Goal: Task Accomplishment & Management: Complete application form

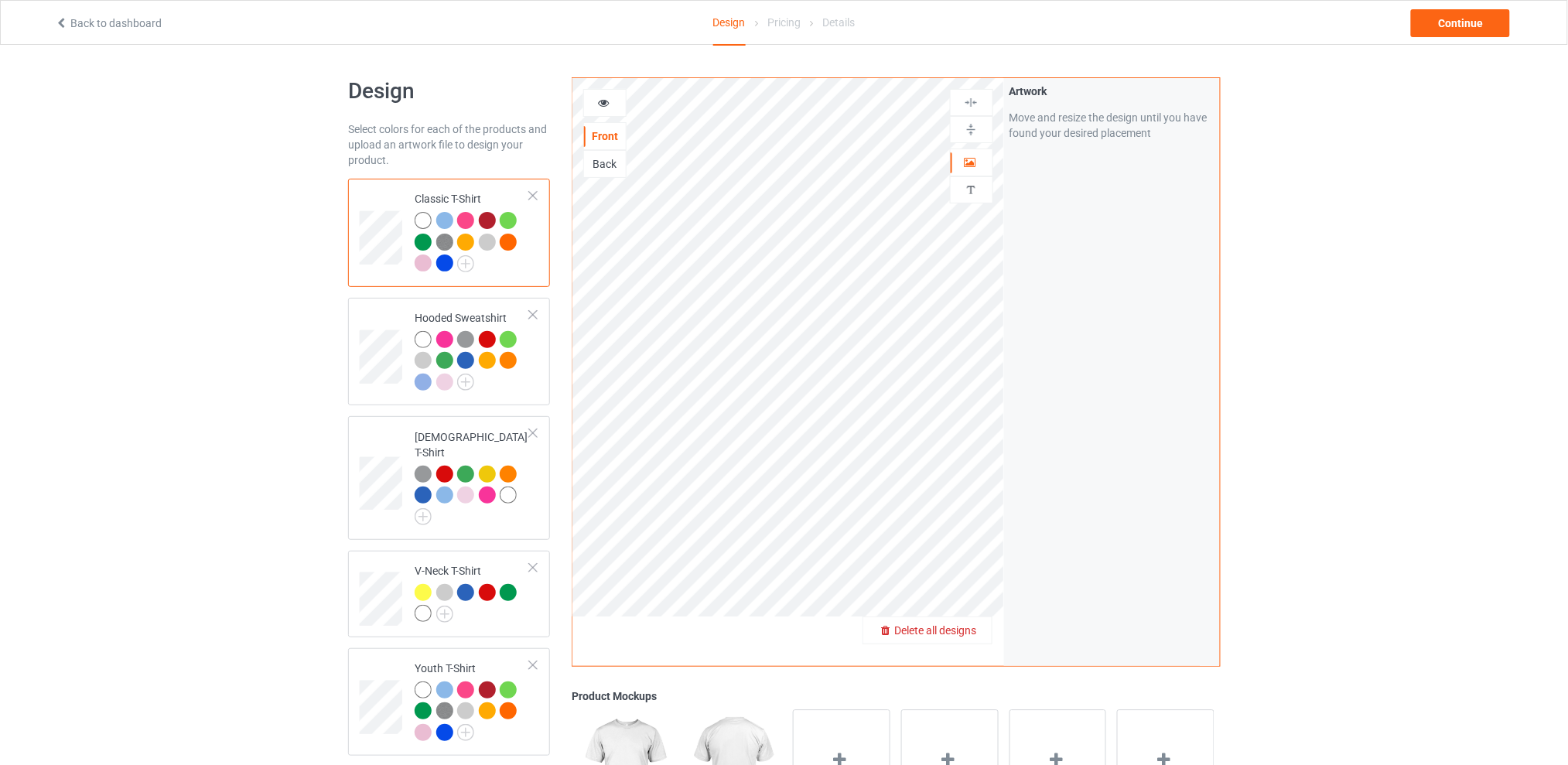
click at [967, 628] on span "Delete all designs" at bounding box center [935, 631] width 82 height 12
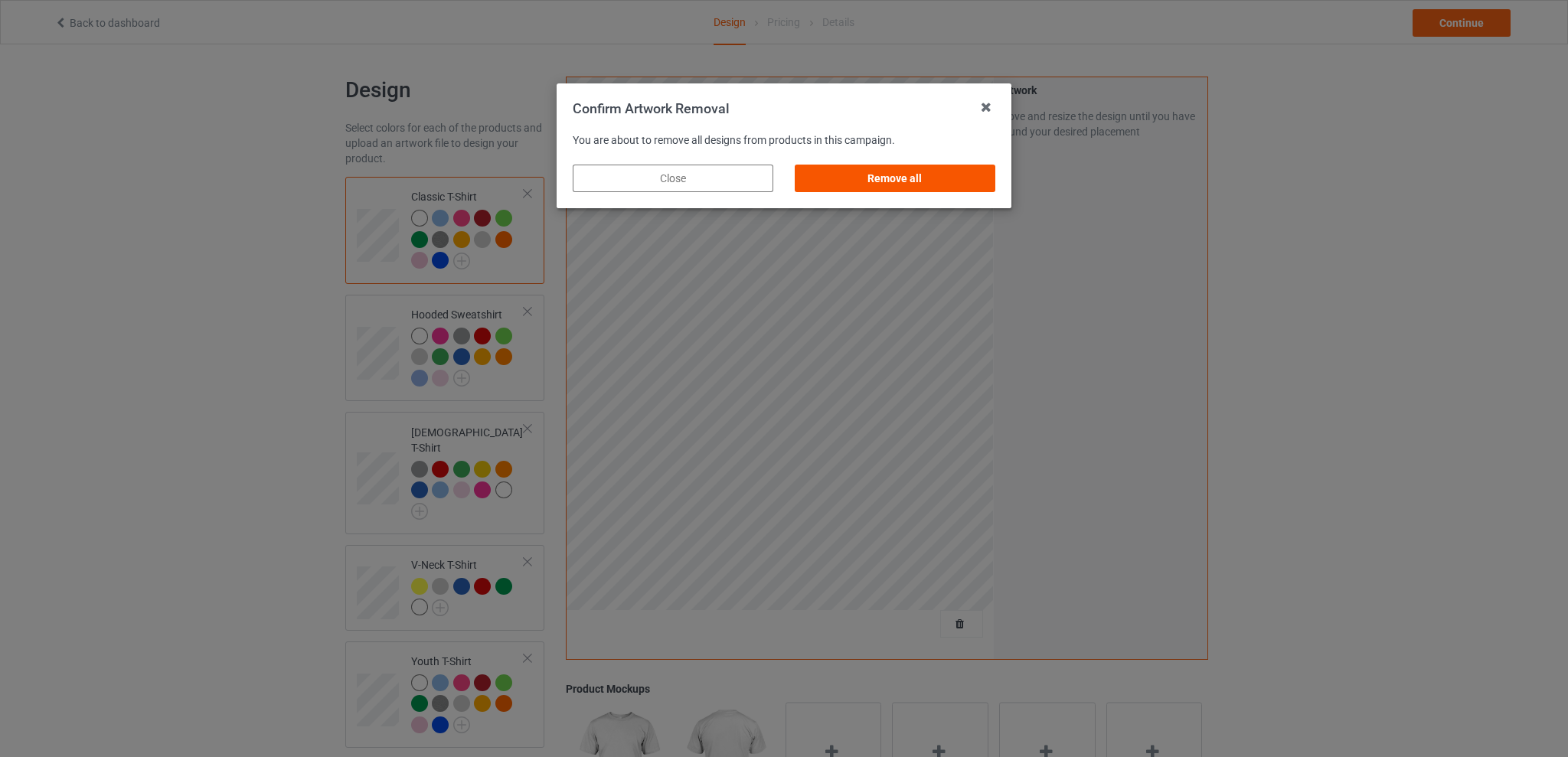
click at [917, 181] on div "Remove all" at bounding box center [895, 178] width 200 height 28
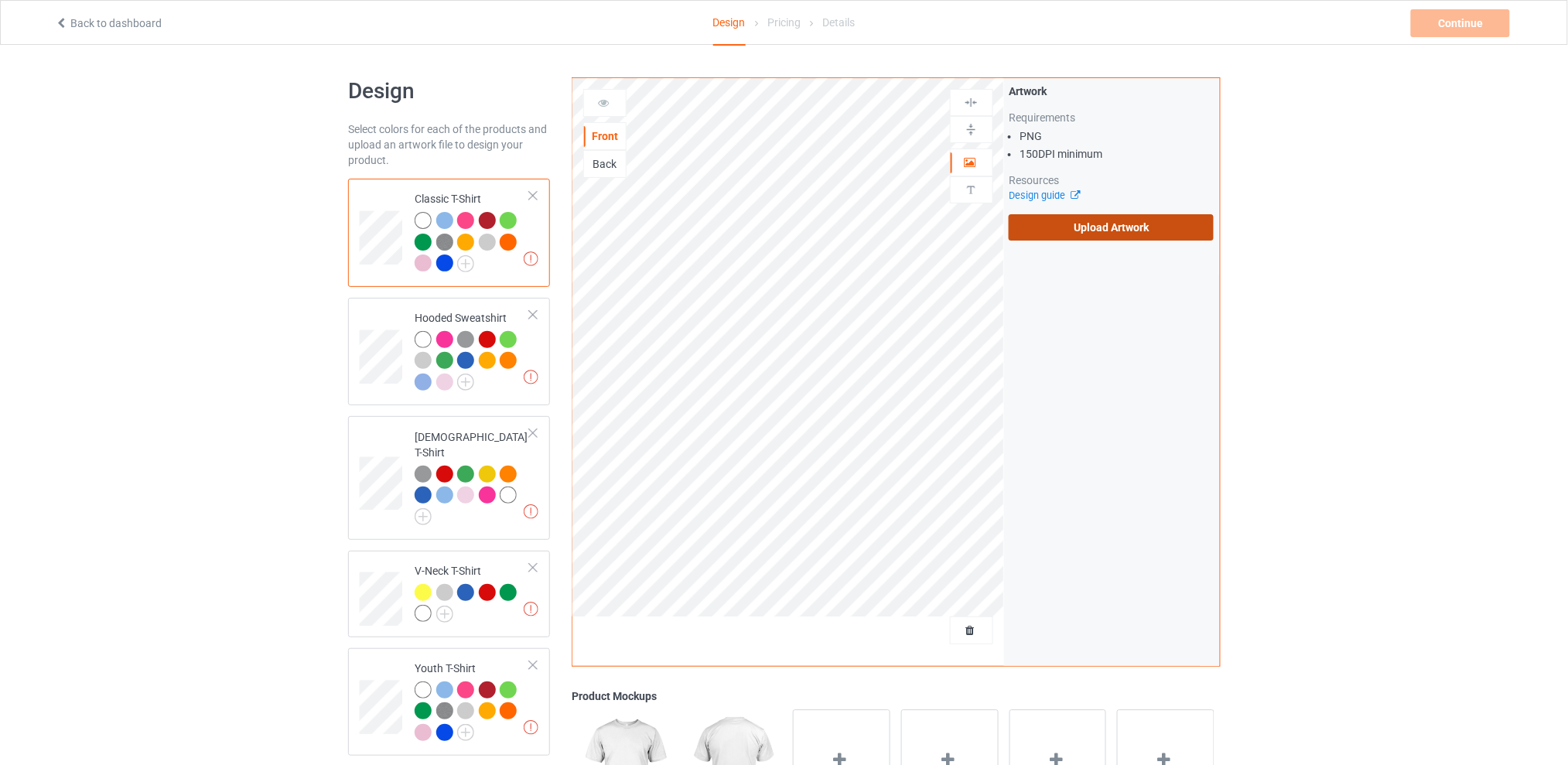
click at [1104, 235] on label "Upload Artwork" at bounding box center [1111, 227] width 205 height 26
click at [0, 0] on input "Upload Artwork" at bounding box center [0, 0] width 0 height 0
click at [612, 170] on div "Back" at bounding box center [604, 164] width 42 height 15
click at [1084, 225] on label "Upload Artwork" at bounding box center [1111, 227] width 205 height 26
click at [0, 0] on input "Upload Artwork" at bounding box center [0, 0] width 0 height 0
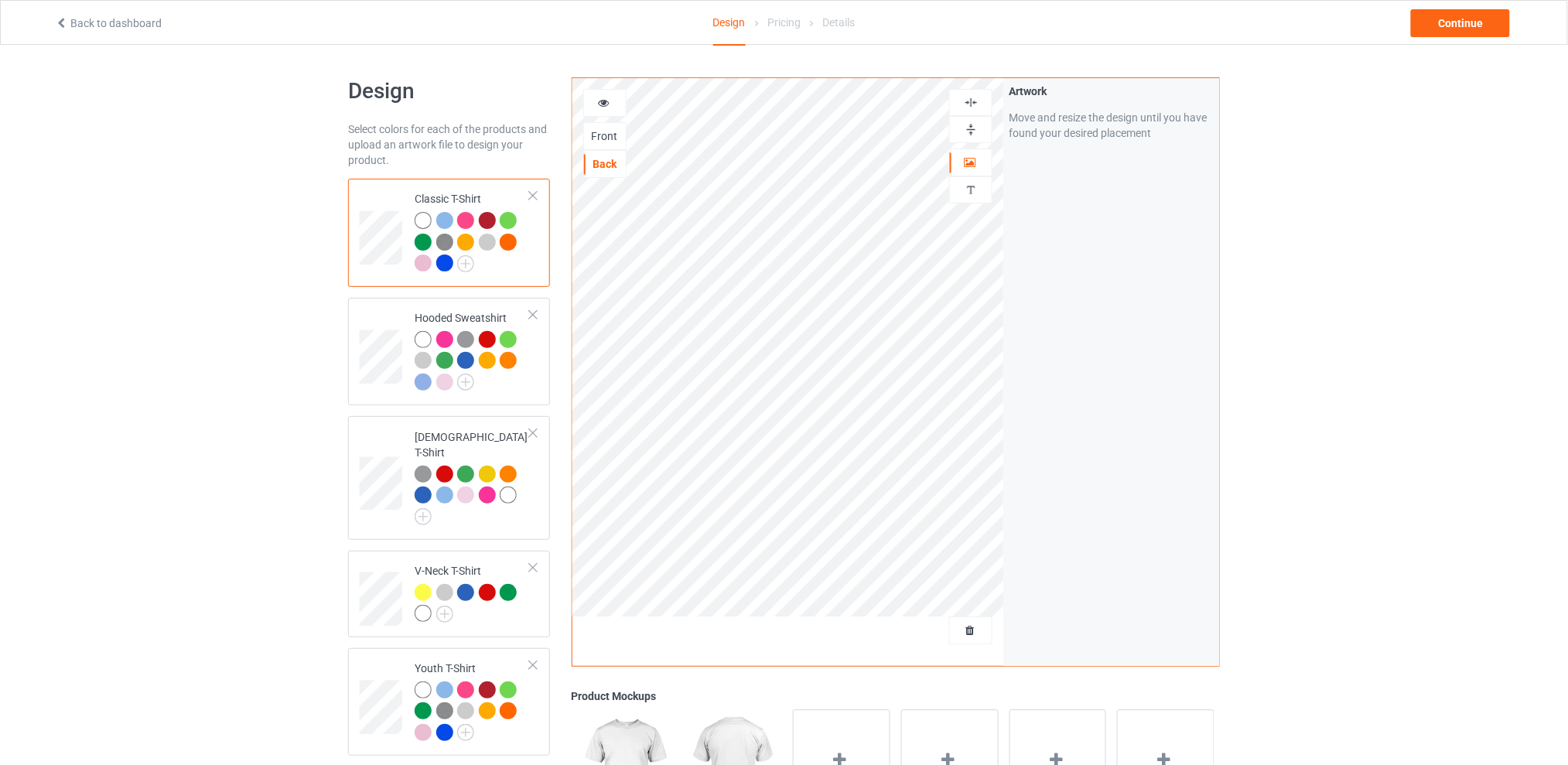
click at [140, 309] on div "Design Select colors for each of the products and upload an artwork file to des…" at bounding box center [784, 631] width 1568 height 1172
click at [1464, 20] on div "Continue" at bounding box center [1460, 23] width 99 height 28
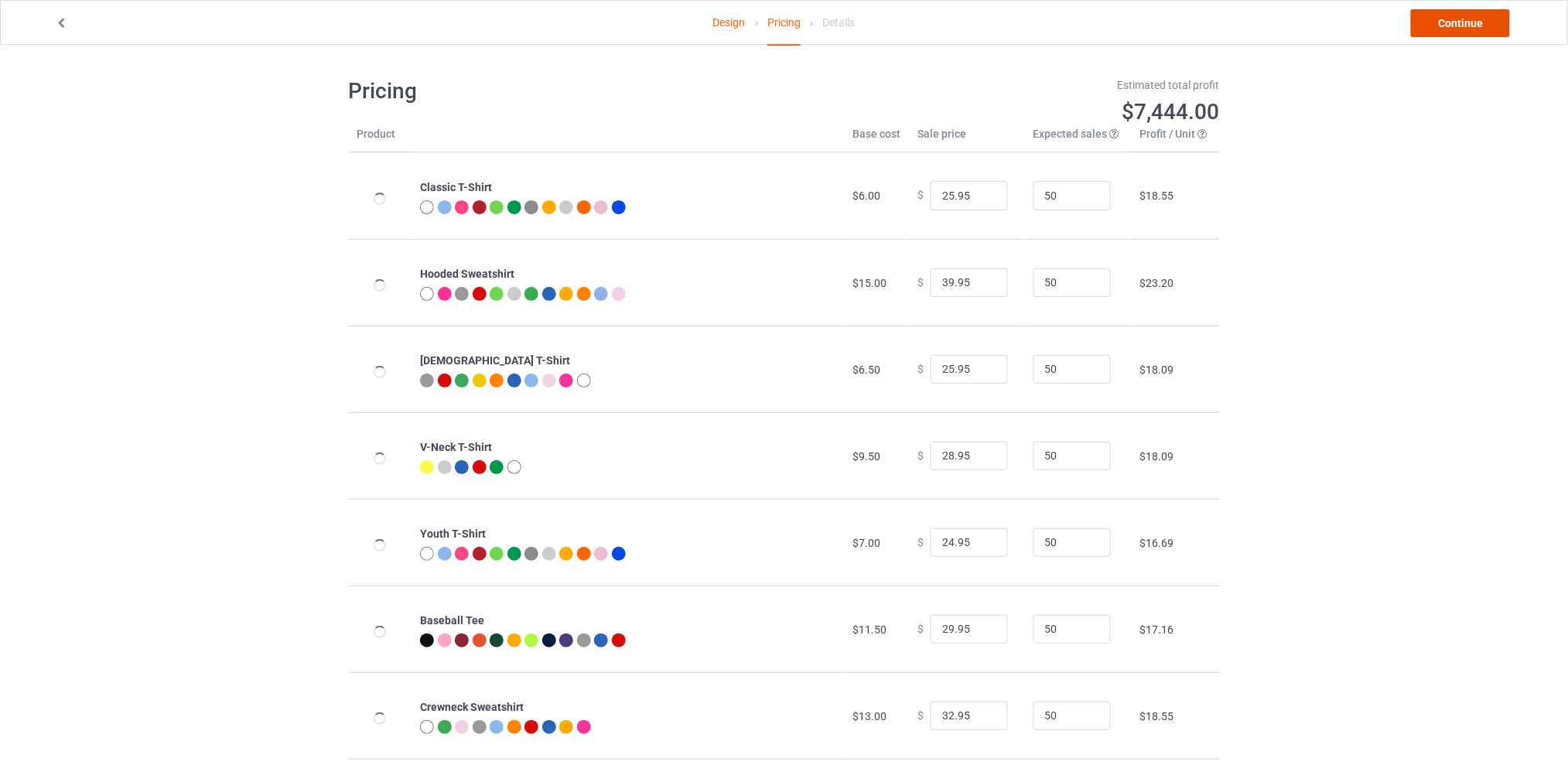
click at [1464, 20] on link "Continue" at bounding box center [1460, 23] width 99 height 28
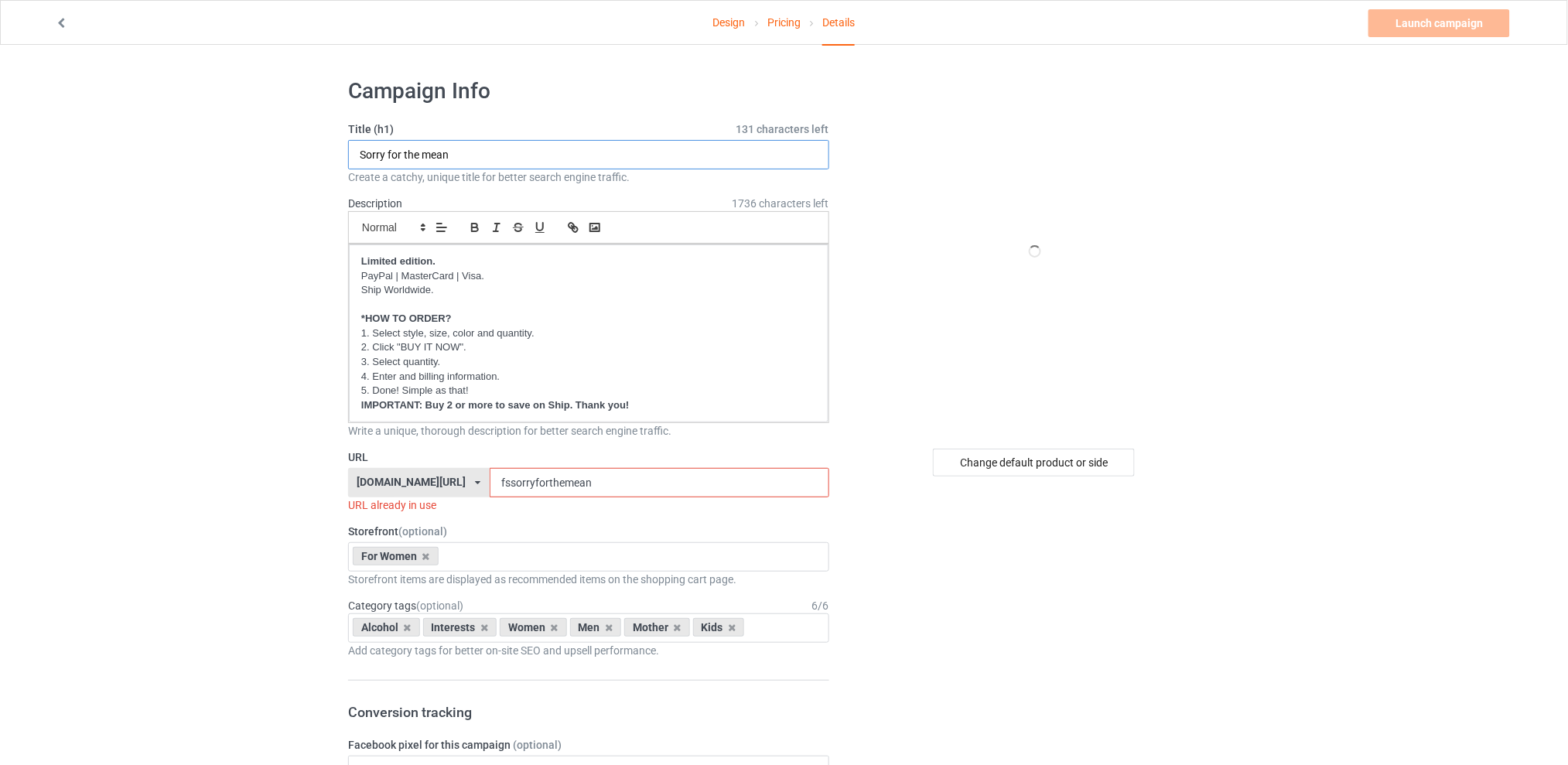
drag, startPoint x: 473, startPoint y: 155, endPoint x: 250, endPoint y: 154, distance: 223.0
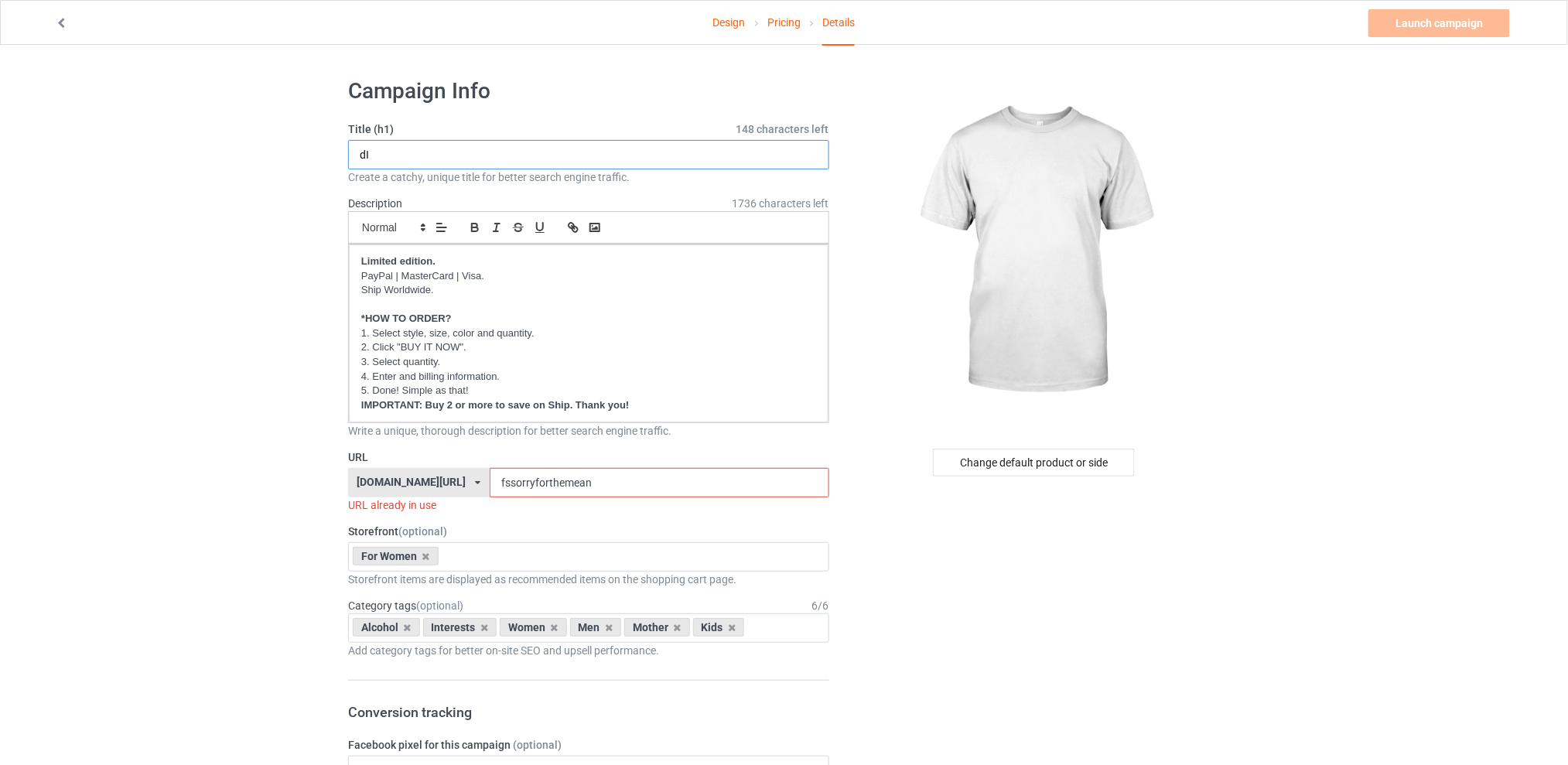
type input "d"
click at [1042, 457] on div "Change default product or side" at bounding box center [1034, 462] width 202 height 28
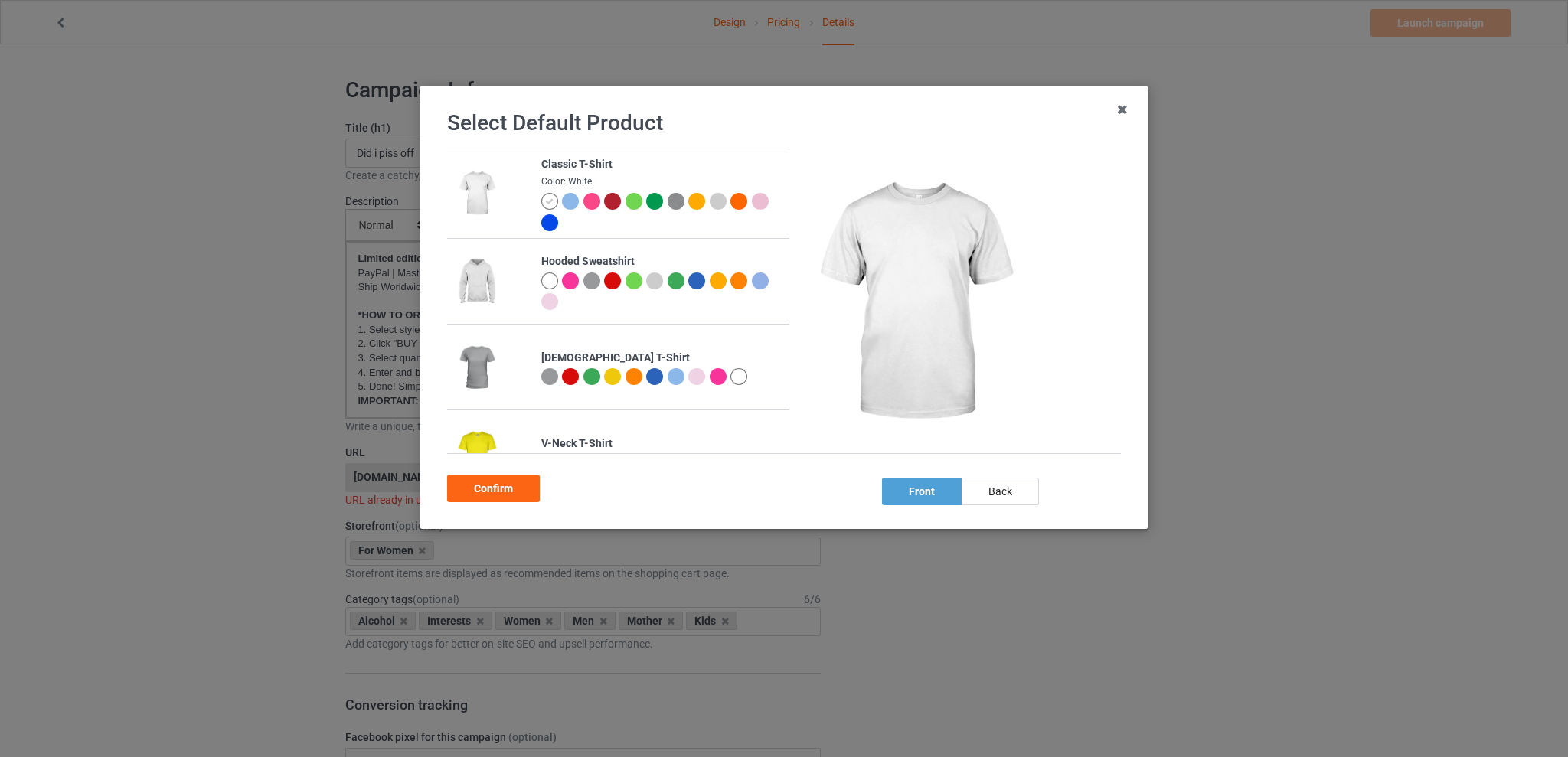
click at [697, 378] on div at bounding box center [697, 376] width 17 height 17
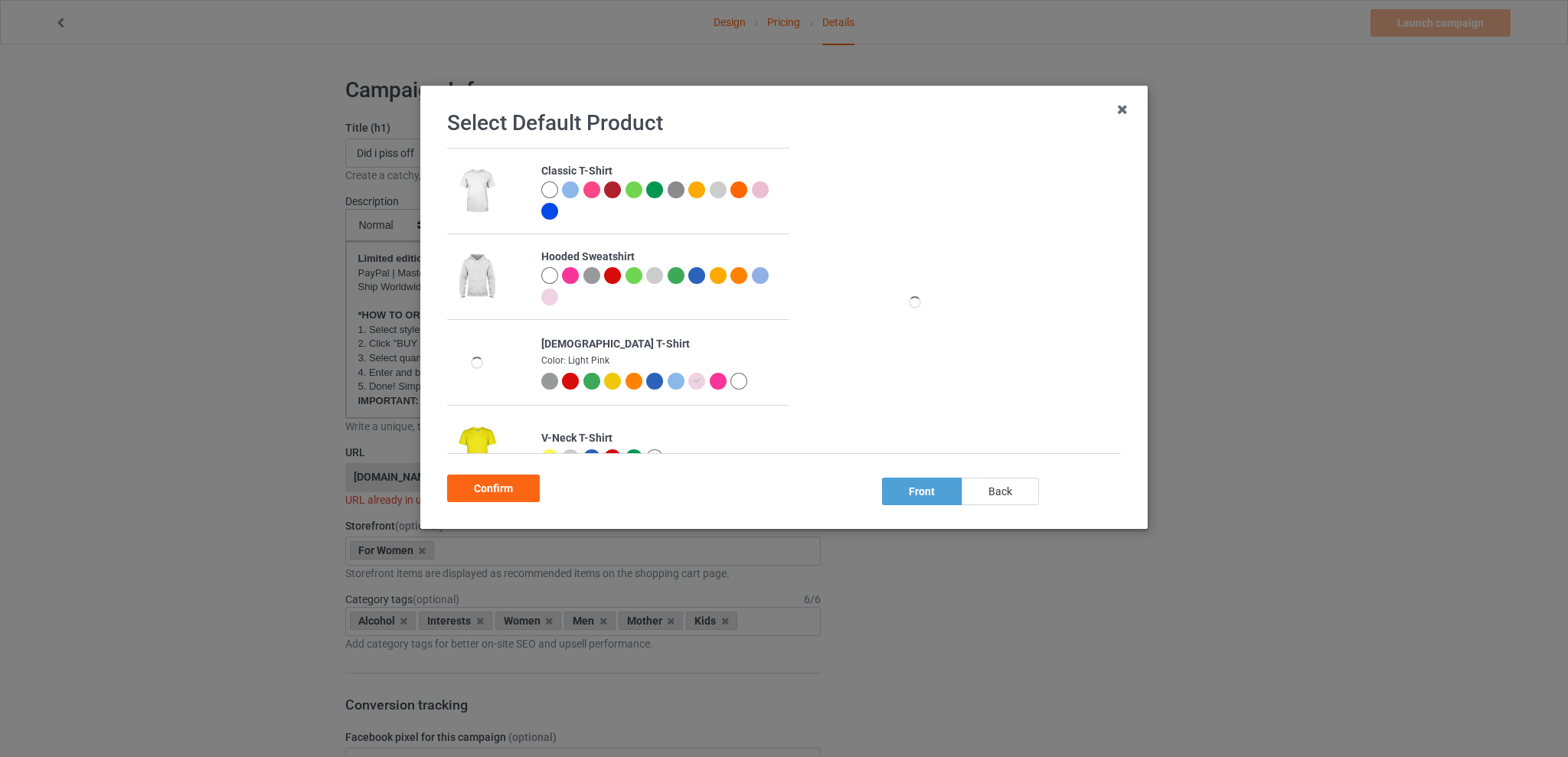
click at [1010, 491] on div "back" at bounding box center [1000, 491] width 77 height 28
click at [497, 491] on div "Confirm" at bounding box center [494, 488] width 93 height 28
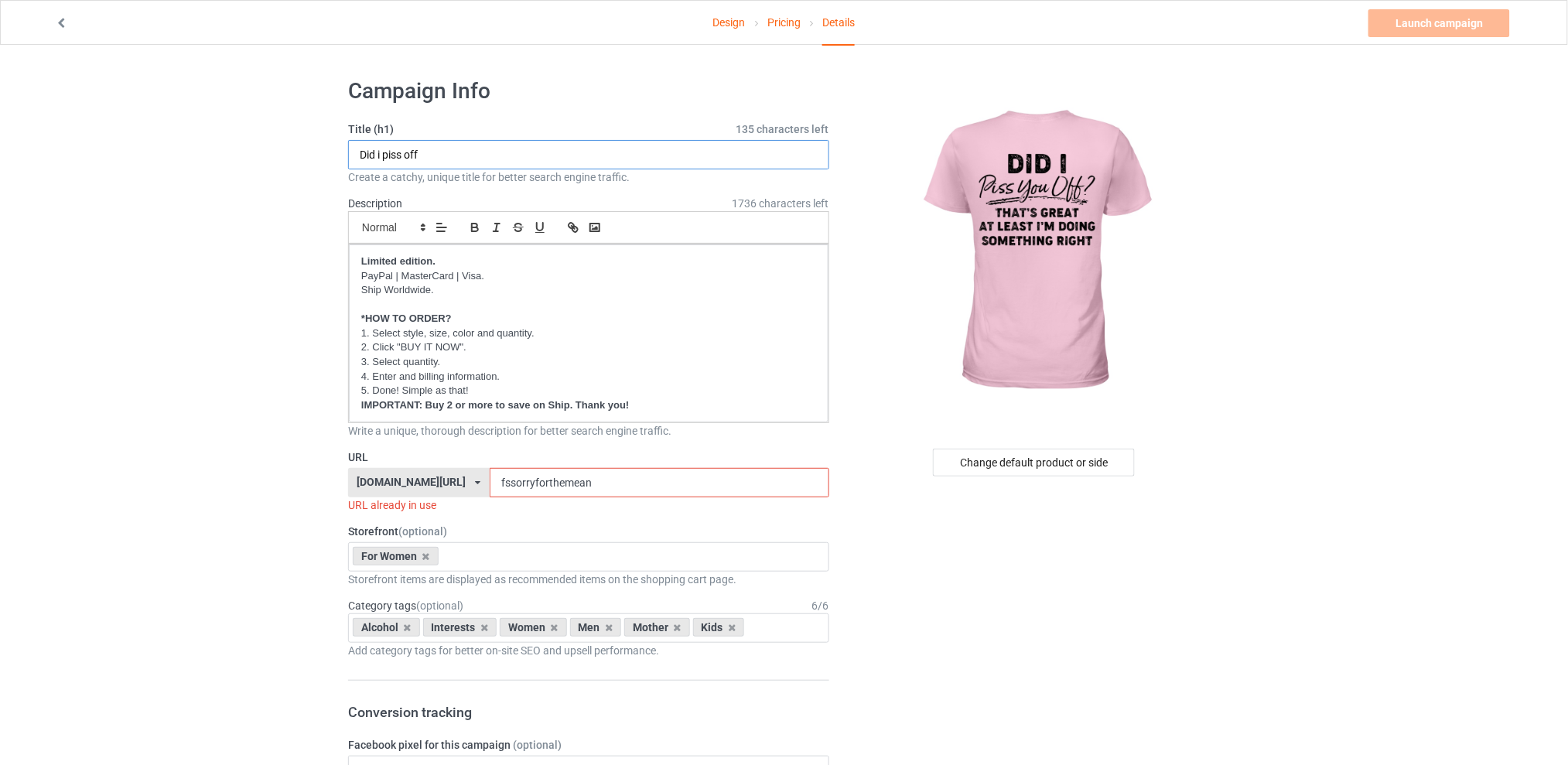
click at [402, 152] on input "Did i piss off" at bounding box center [588, 155] width 481 height 29
type input "Did i piss you off"
drag, startPoint x: 608, startPoint y: 485, endPoint x: 501, endPoint y: 485, distance: 107.0
click at [501, 485] on input "fssorryforthemean" at bounding box center [659, 483] width 338 height 29
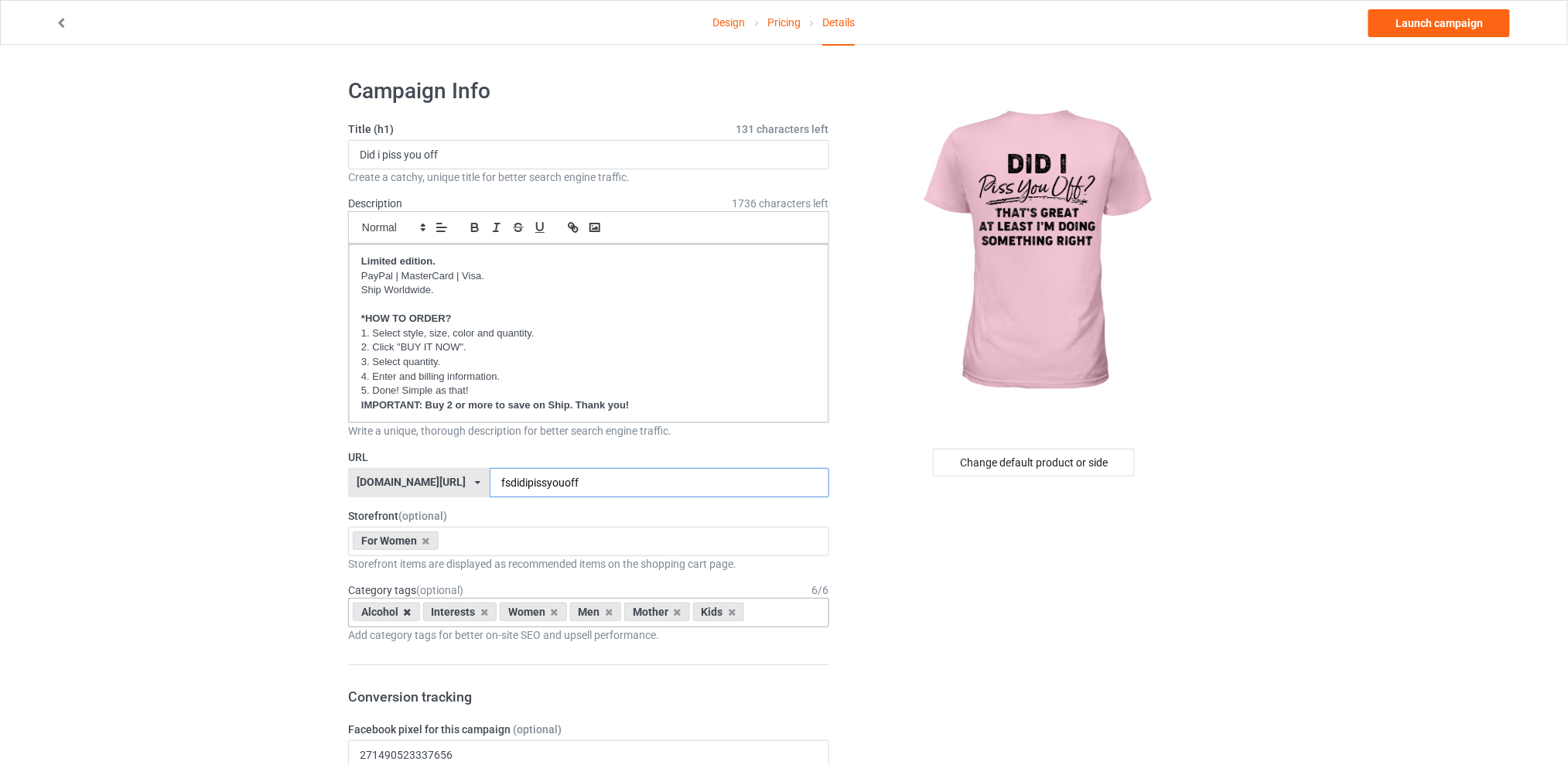
type input "fsdidipissyouoff"
click at [408, 615] on icon at bounding box center [408, 613] width 8 height 10
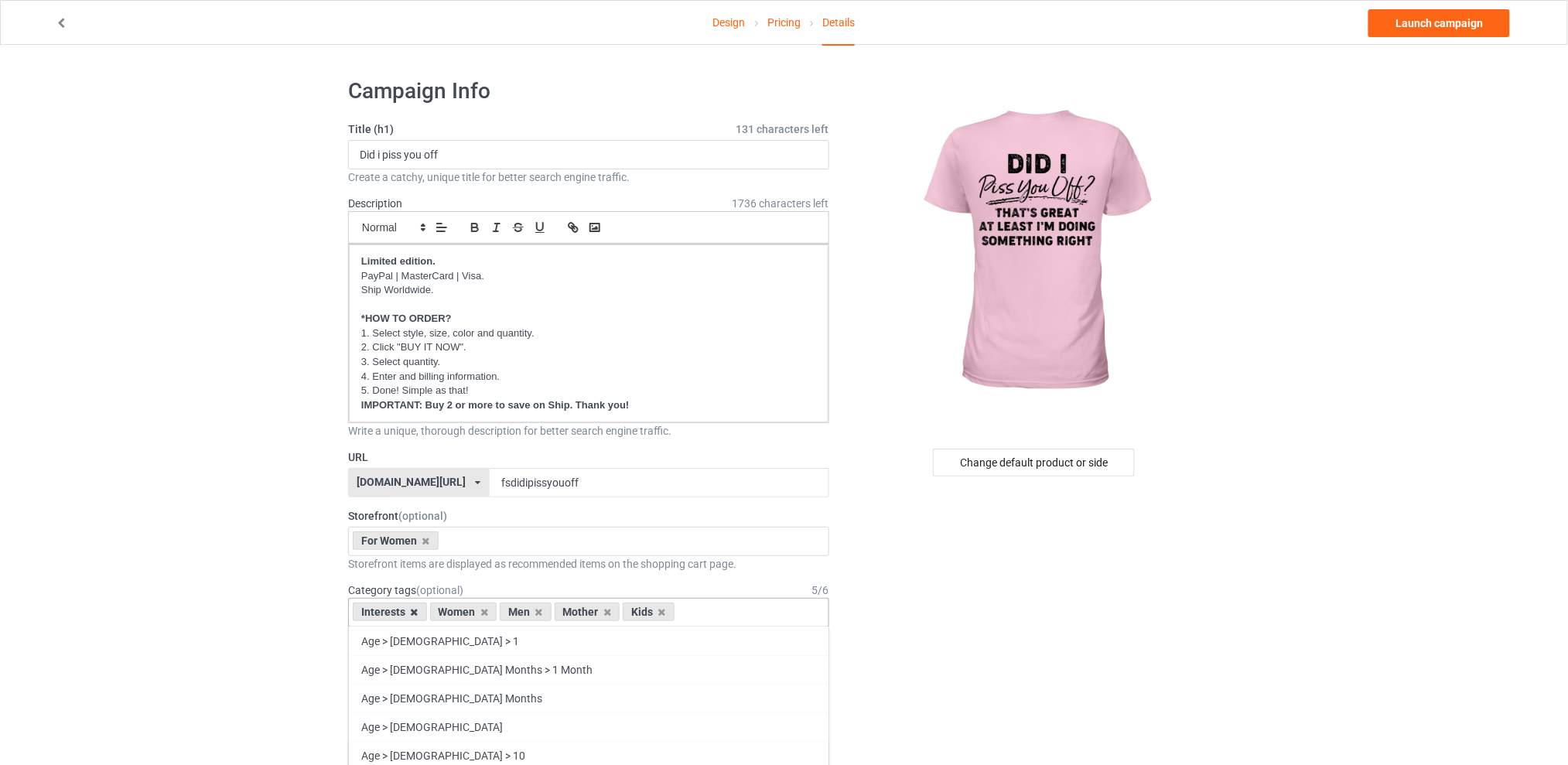
click at [412, 613] on icon at bounding box center [414, 613] width 8 height 10
click at [461, 614] on icon at bounding box center [461, 613] width 8 height 10
click at [472, 611] on icon at bounding box center [475, 613] width 8 height 10
click at [461, 612] on icon at bounding box center [461, 613] width 8 height 10
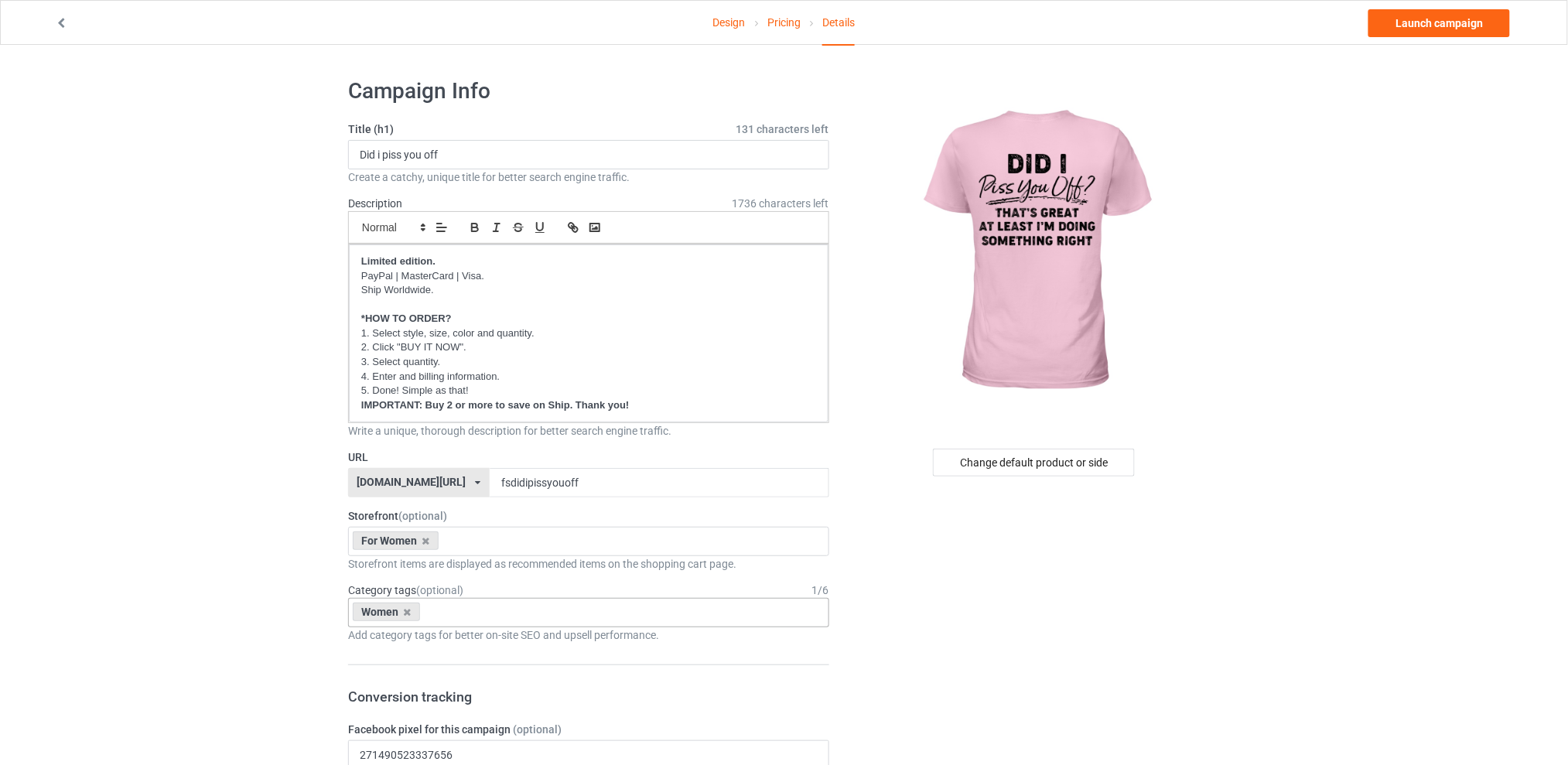
click at [1424, 17] on link "Launch campaign" at bounding box center [1439, 23] width 142 height 28
